Goal: Find specific page/section: Find specific page/section

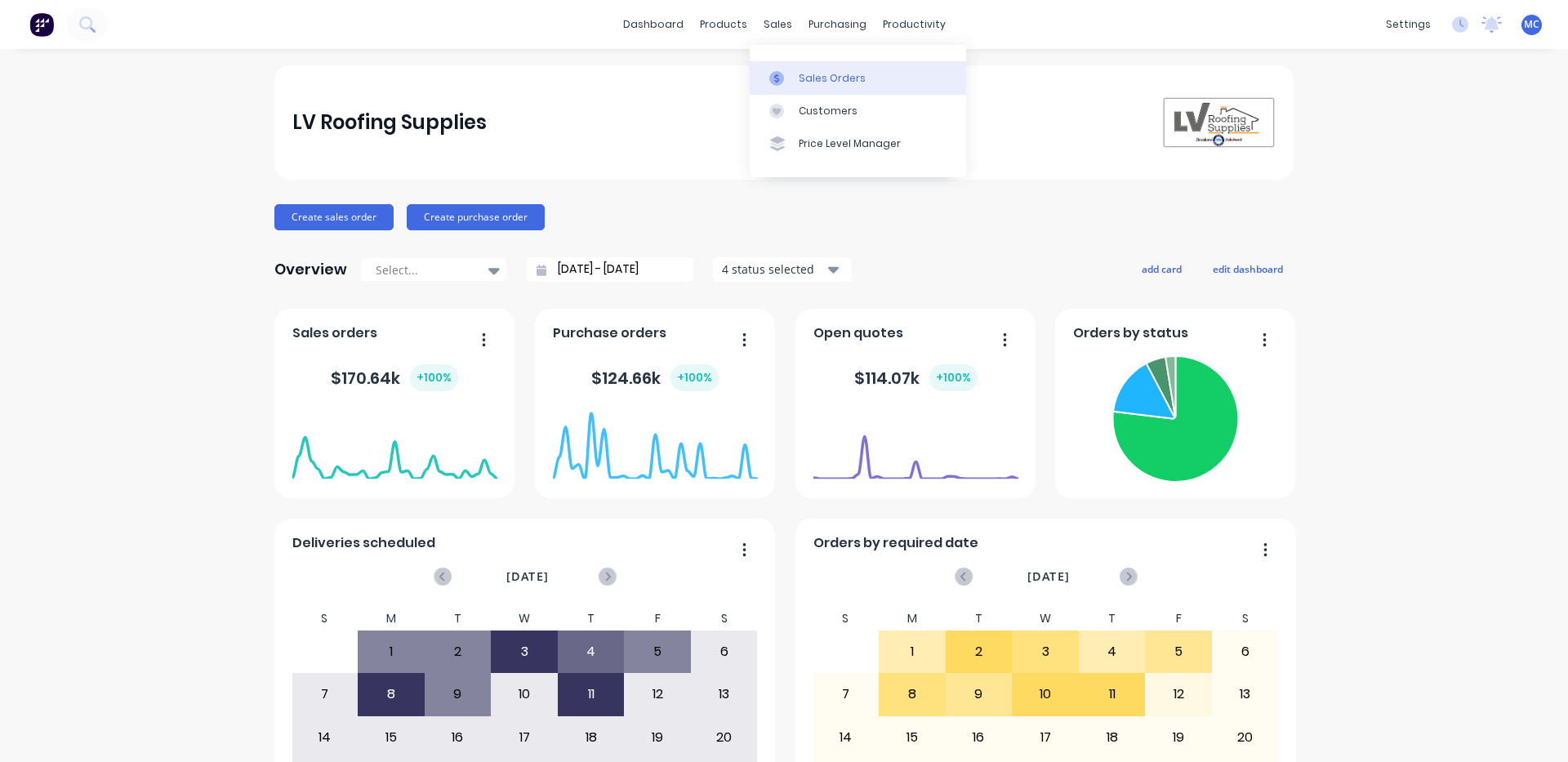
click at [783, 68] on link "Sales Orders" at bounding box center [857, 78] width 216 height 33
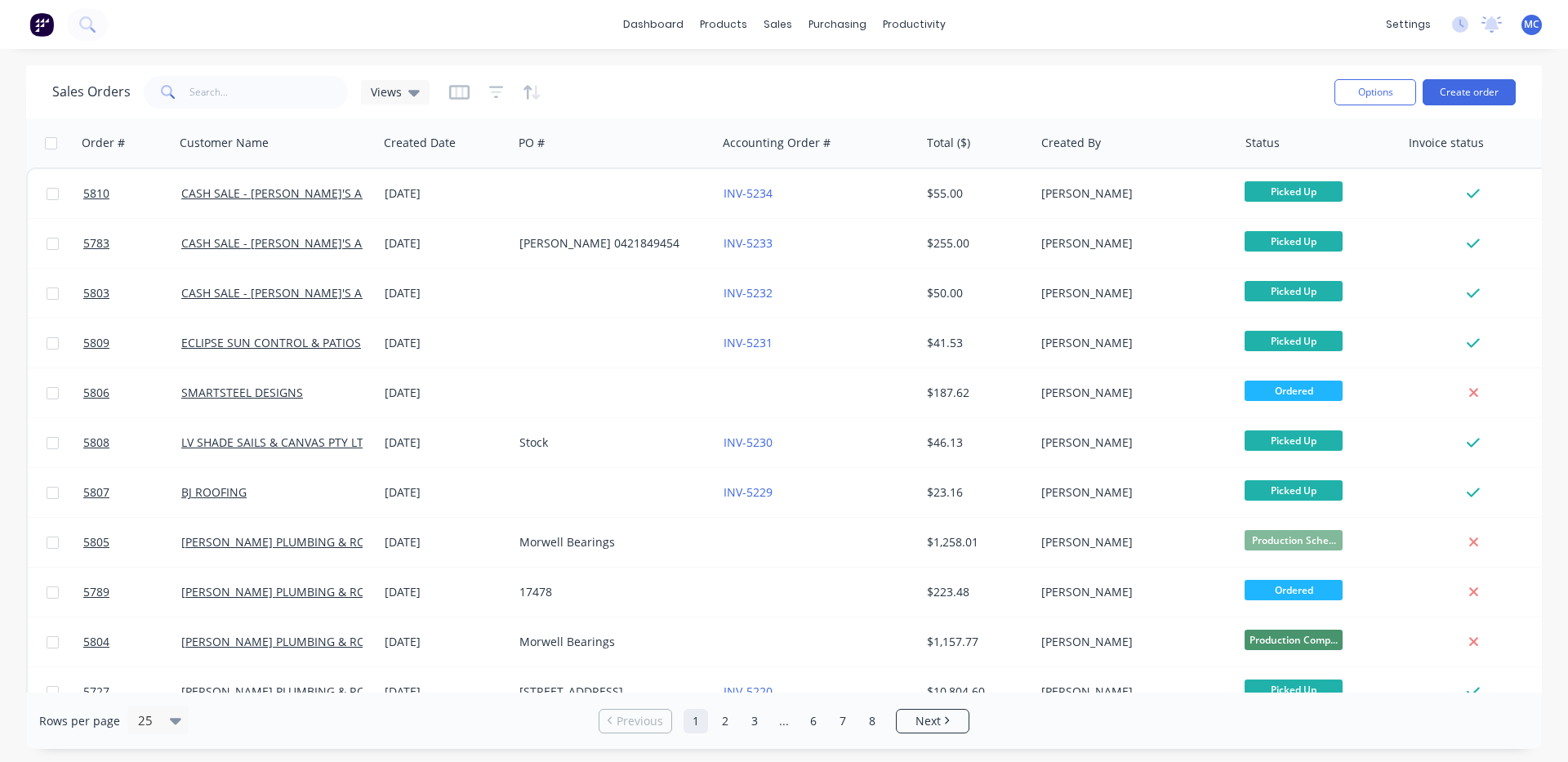
click at [285, 25] on div "dashboard products sales purchasing productivity dashboard products Product Cat…" at bounding box center [784, 24] width 1568 height 49
click at [233, 89] on input "text" at bounding box center [268, 93] width 159 height 33
type input "5620"
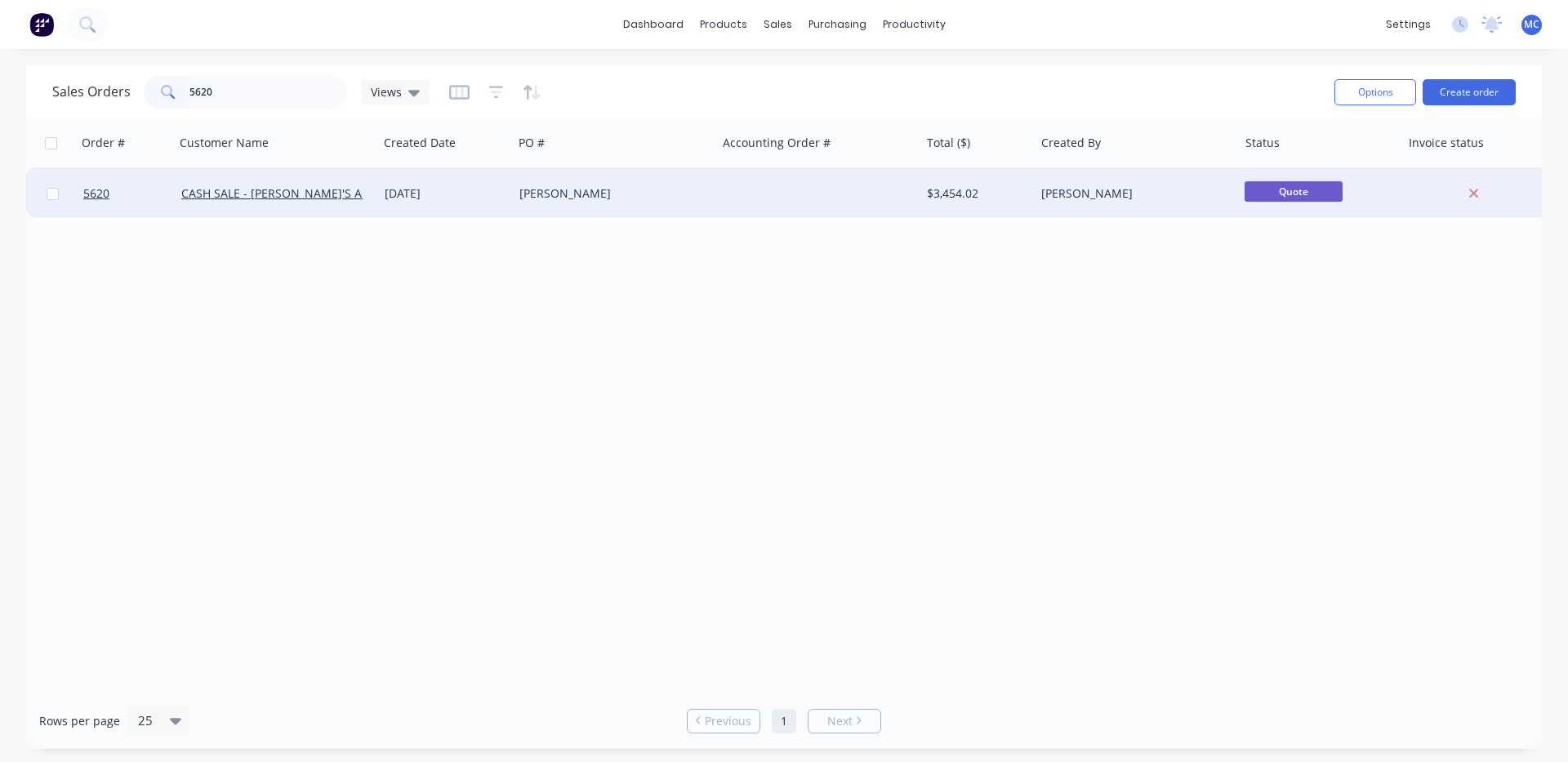
click at [365, 189] on div "CASH SALE - [PERSON_NAME]'S ACCOUNT" at bounding box center [276, 194] width 190 height 16
